Goal: Task Accomplishment & Management: Manage account settings

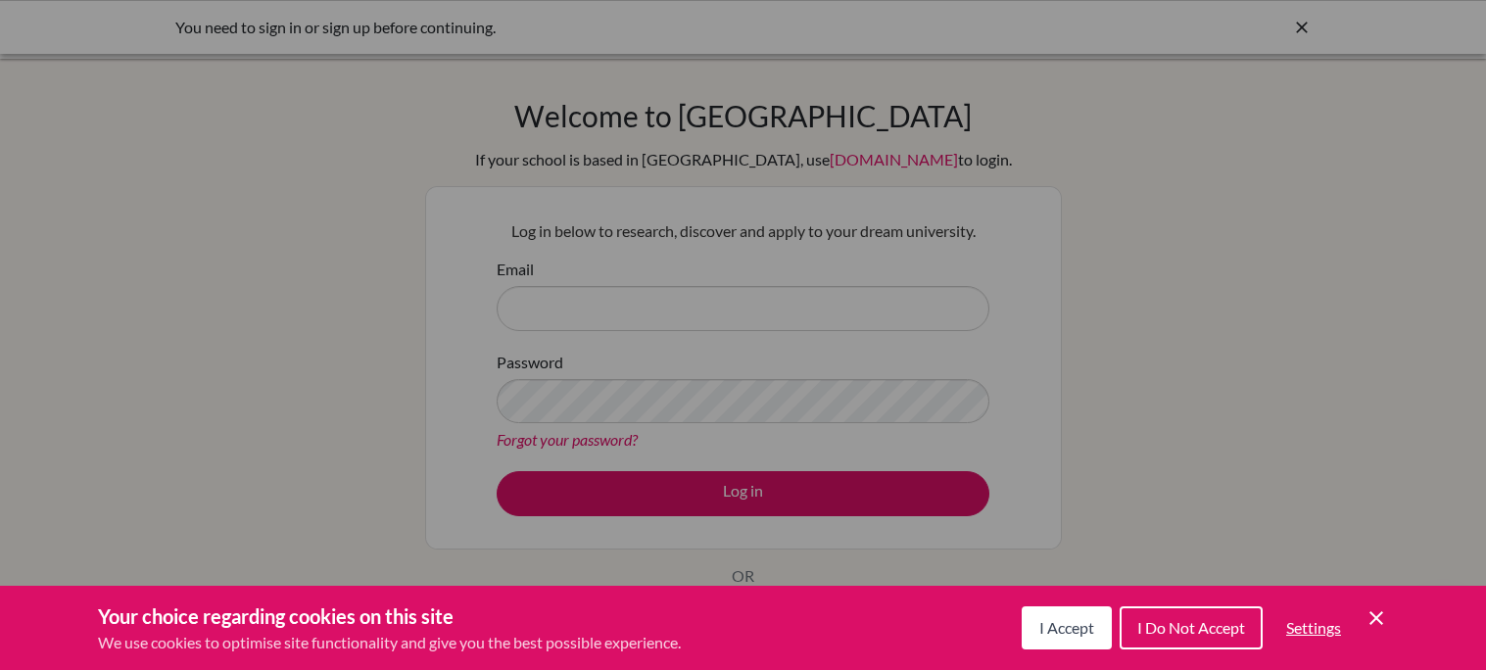
click at [1050, 625] on span "I Accept" at bounding box center [1066, 627] width 55 height 19
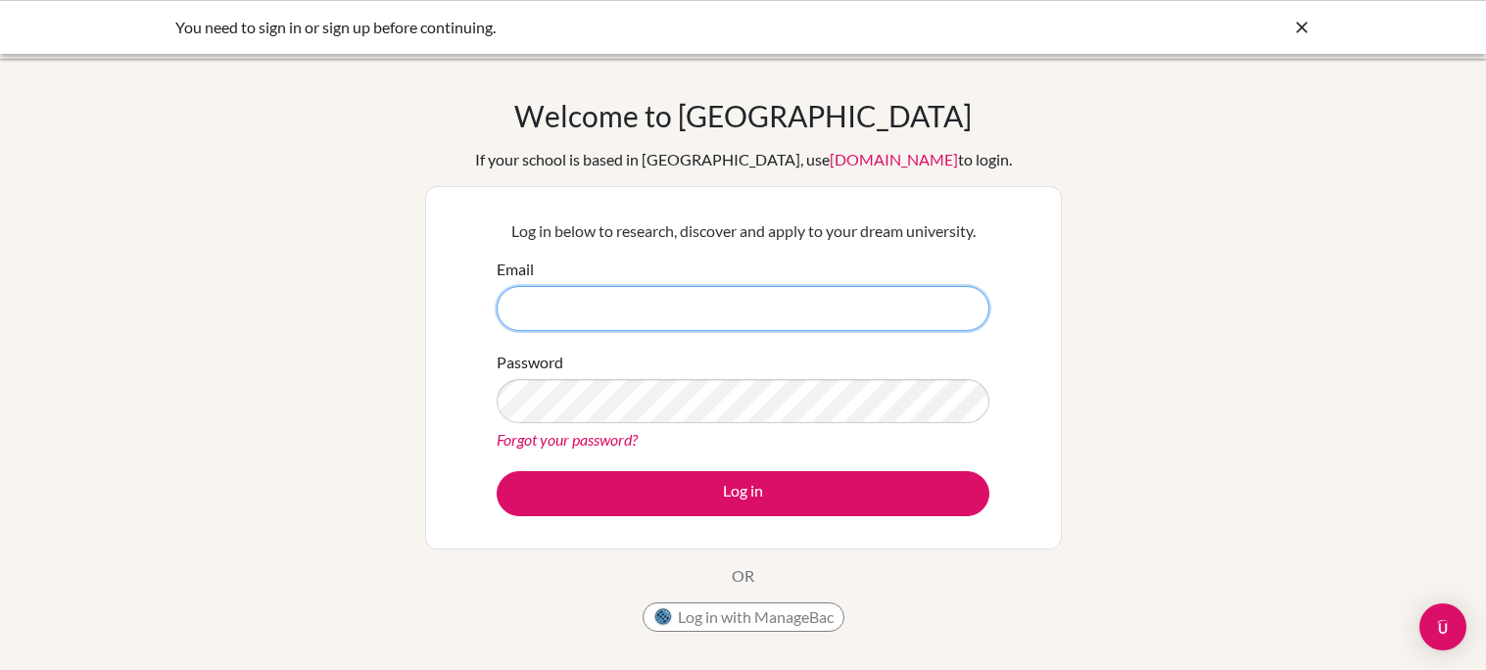
click at [812, 303] on input "Email" at bounding box center [743, 308] width 493 height 45
click at [693, 311] on input "owen.jensen@" at bounding box center [743, 308] width 493 height 45
paste input "dakar-academy.org"
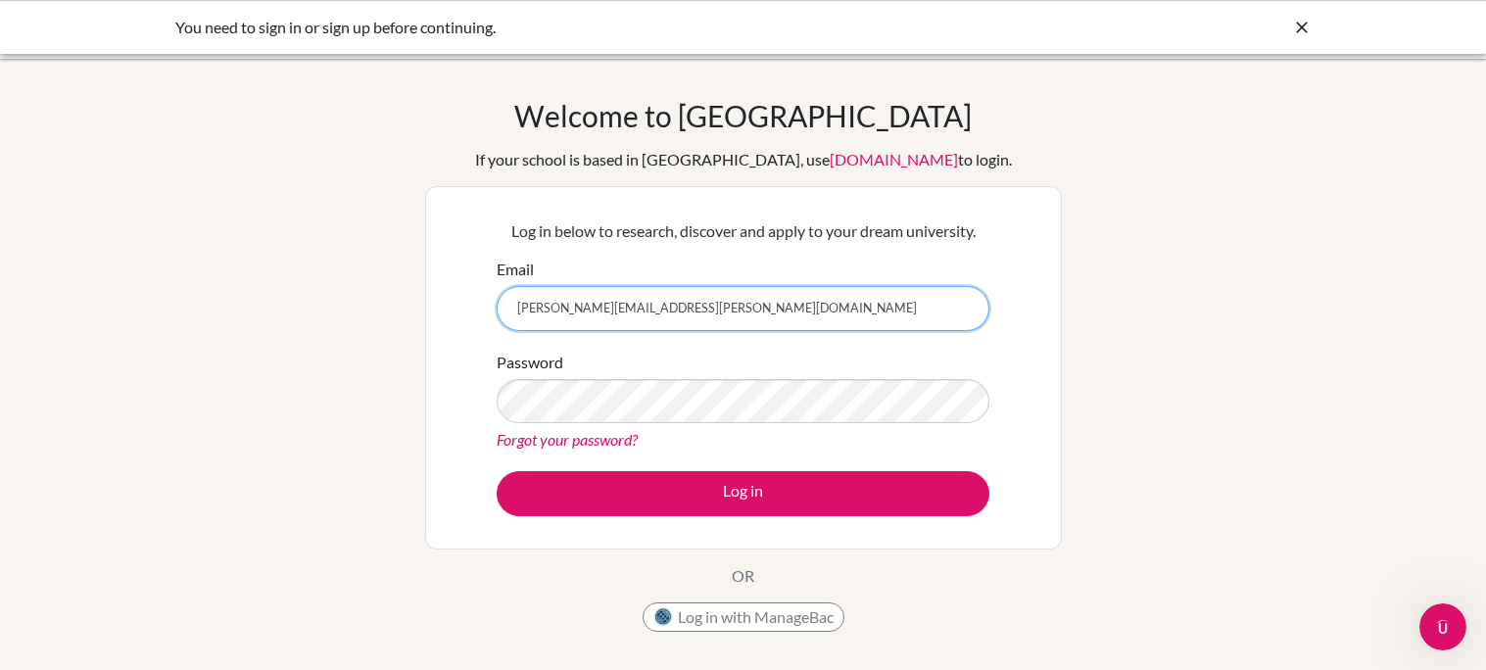
type input "owen.jensen@dakar-academy.org"
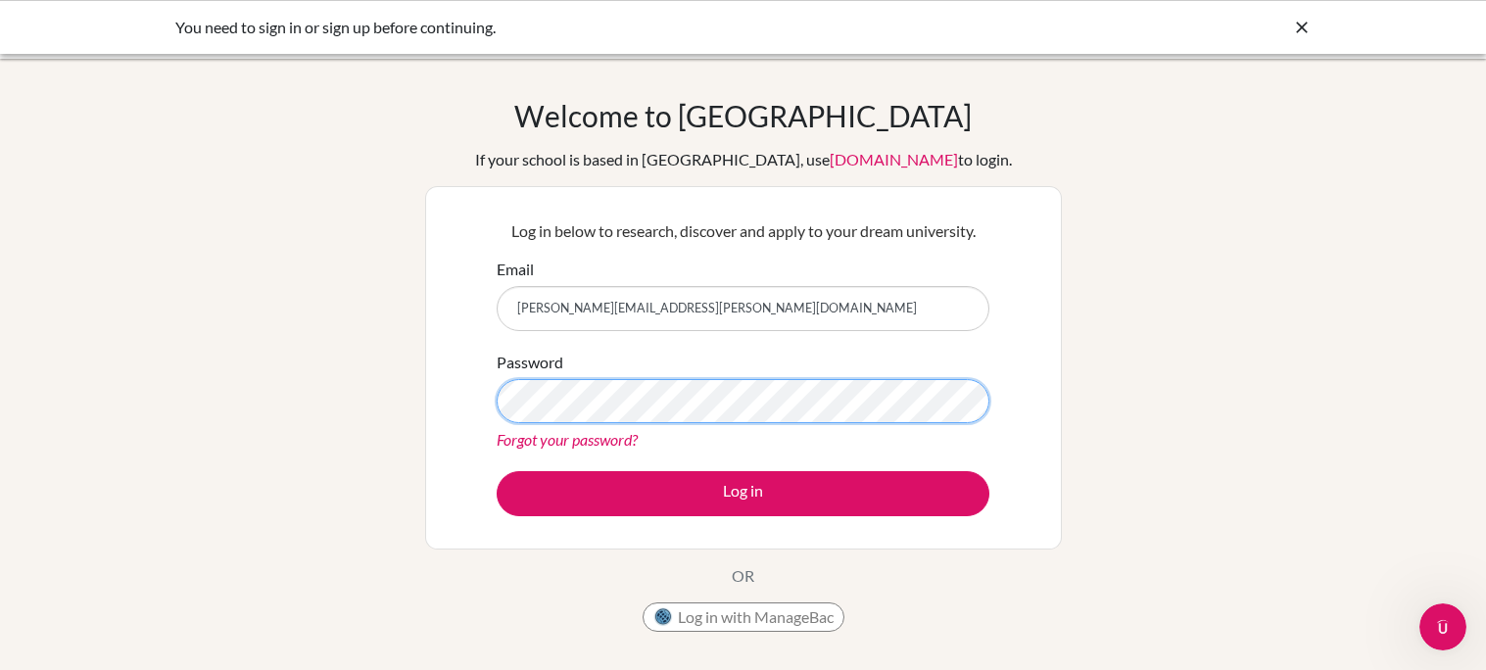
click at [497, 471] on button "Log in" at bounding box center [743, 493] width 493 height 45
click at [1308, 36] on icon at bounding box center [1302, 28] width 20 height 20
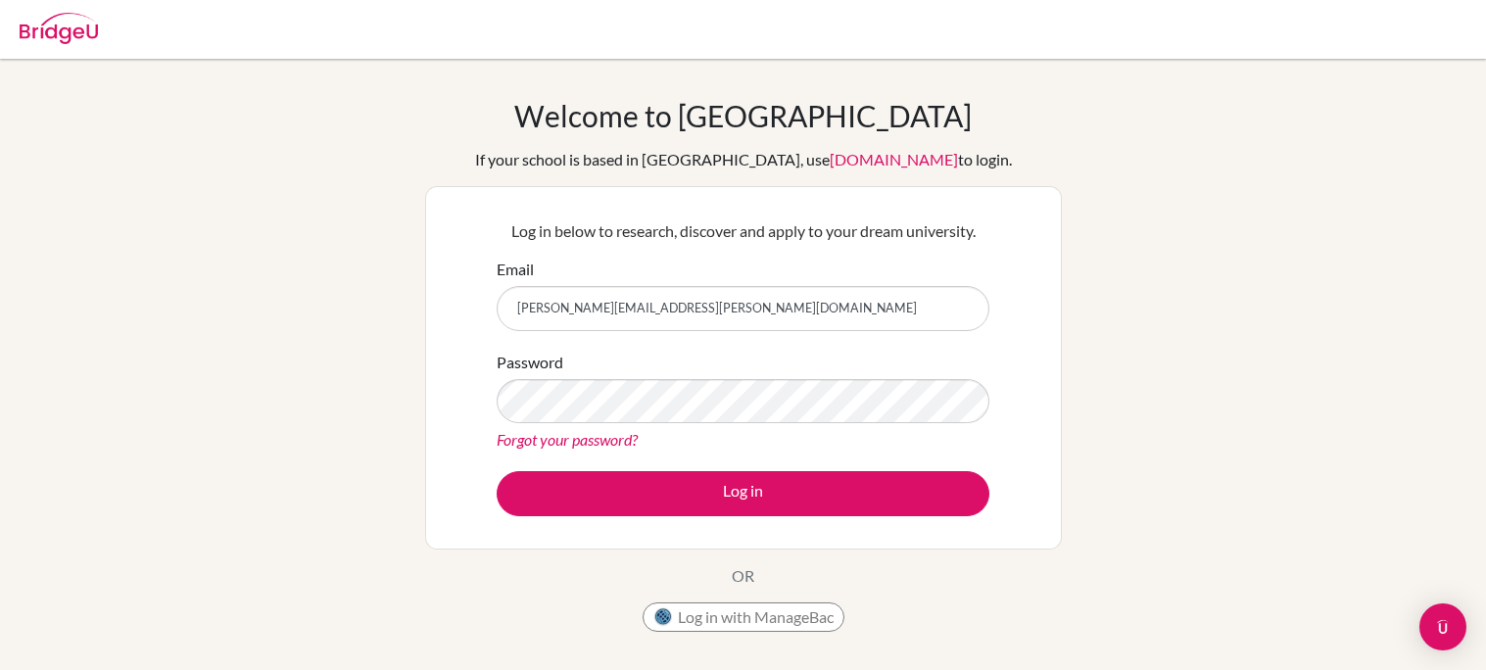
click at [27, 40] on img at bounding box center [59, 28] width 78 height 31
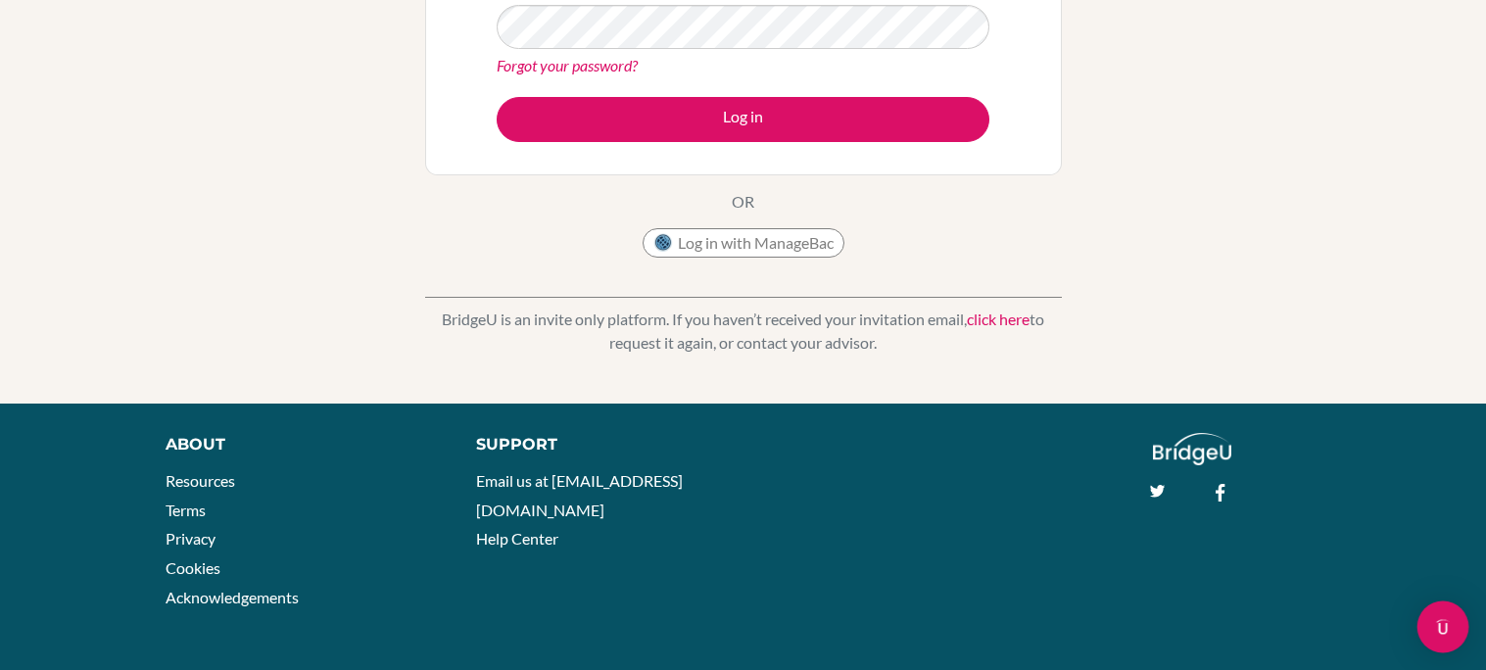
click at [1442, 625] on img "Open Intercom Messenger" at bounding box center [1442, 626] width 25 height 25
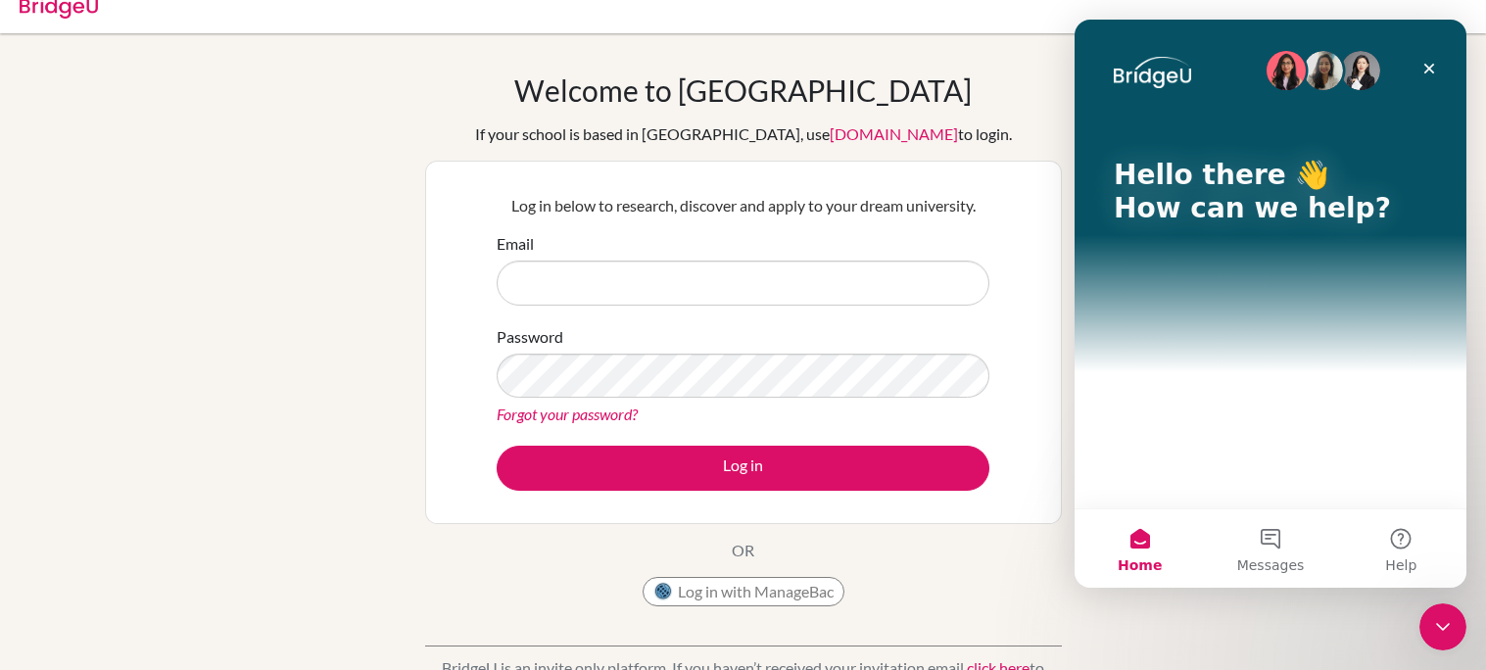
scroll to position [0, 0]
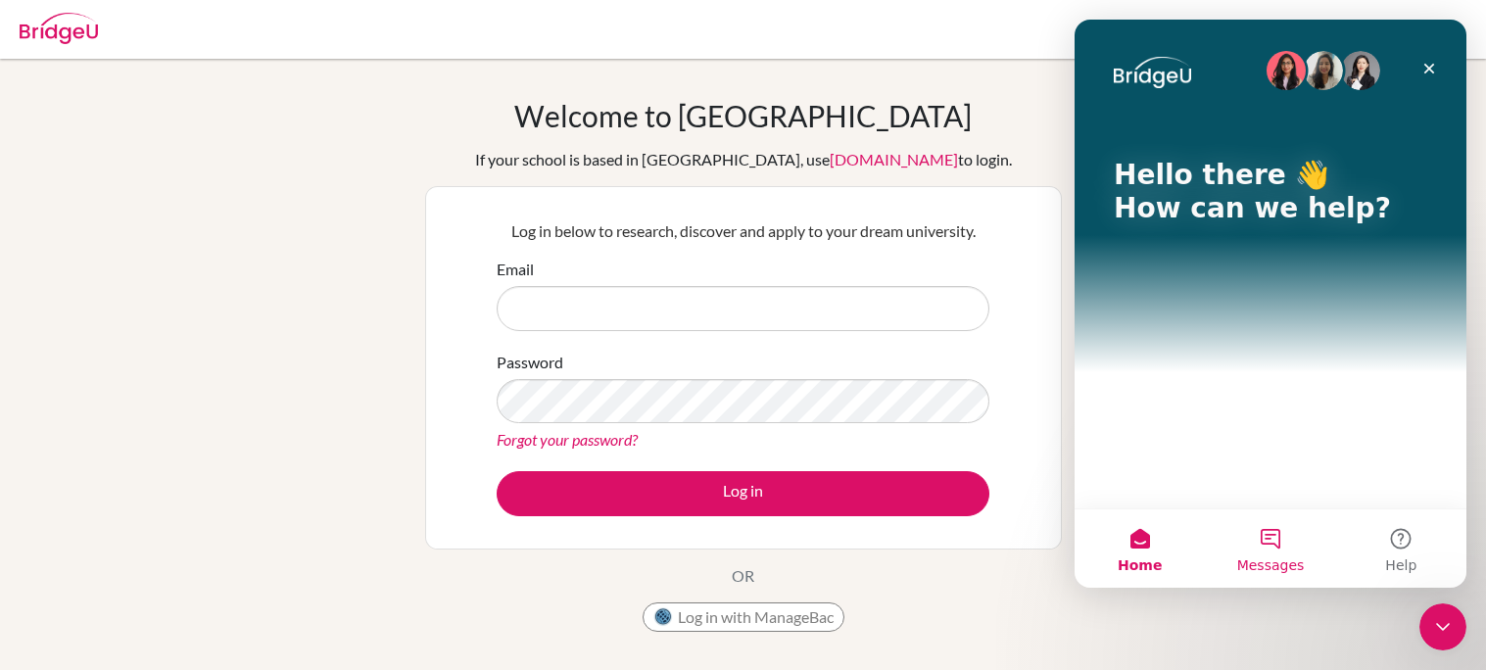
click at [1271, 529] on button "Messages" at bounding box center [1270, 548] width 130 height 78
